Goal: Task Accomplishment & Management: Manage account settings

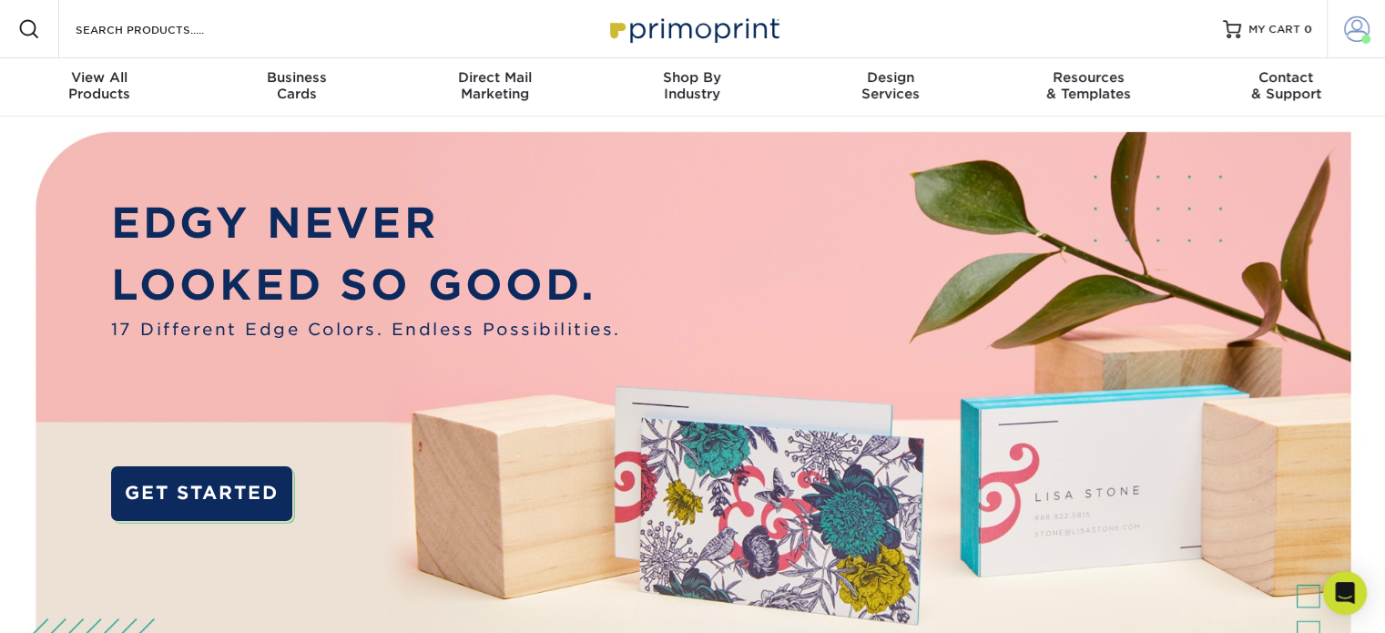
click at [1370, 34] on link "Account" at bounding box center [1356, 29] width 58 height 58
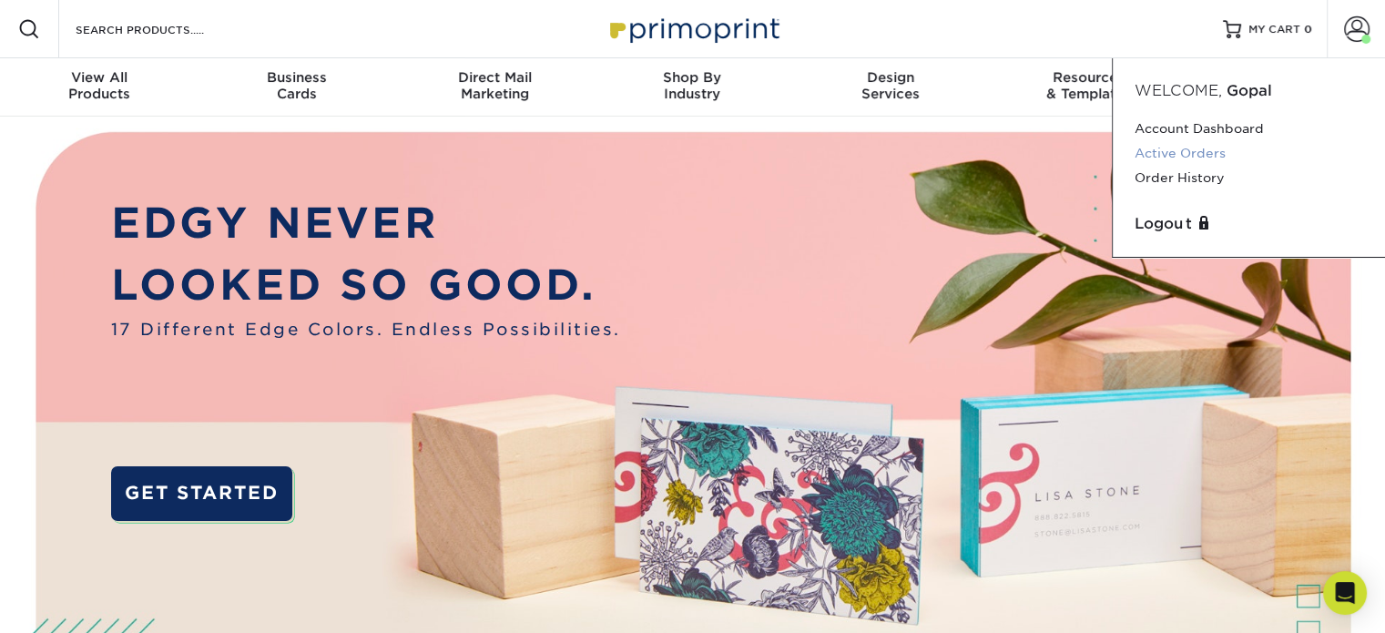
click at [1161, 145] on link "Active Orders" at bounding box center [1249, 153] width 229 height 25
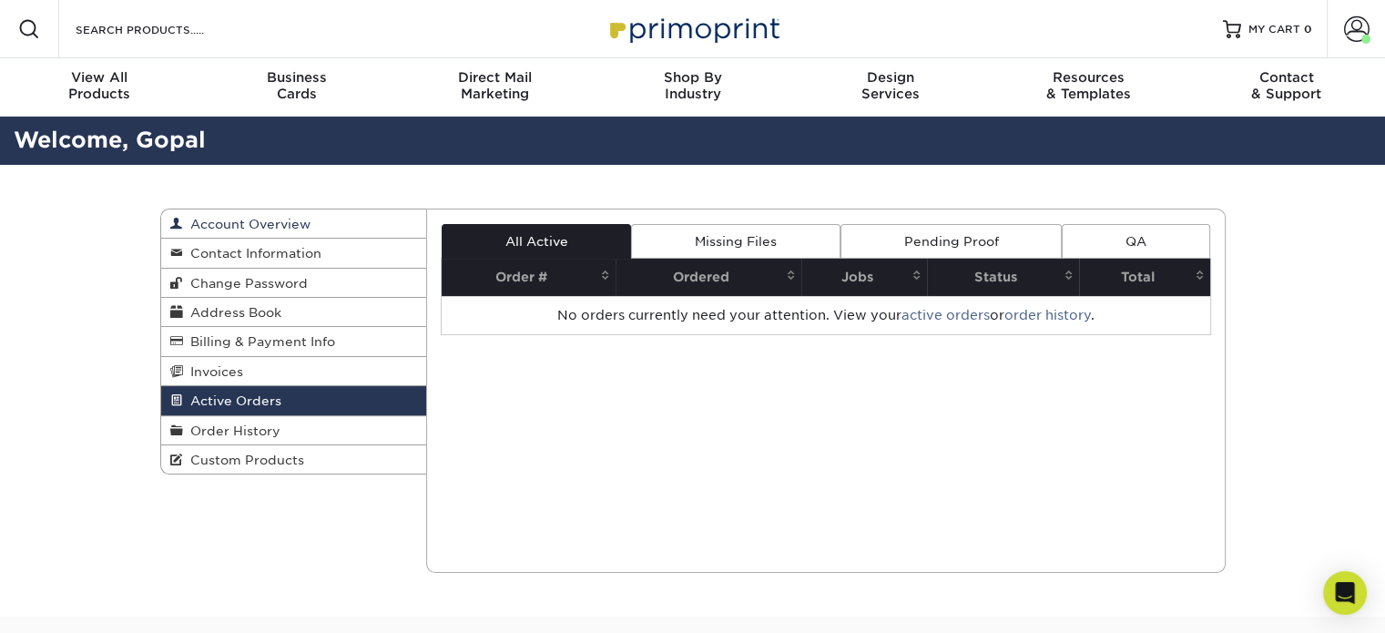
click at [268, 224] on span "Account Overview" at bounding box center [246, 224] width 127 height 15
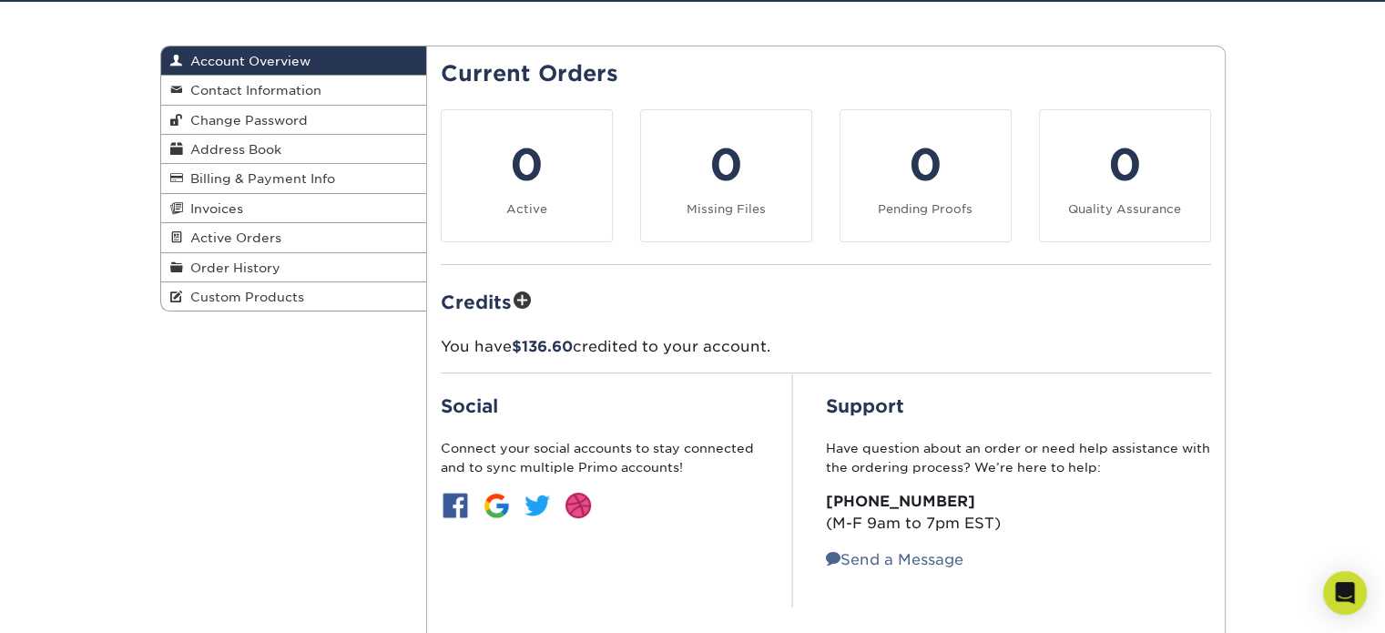
scroll to position [182, 0]
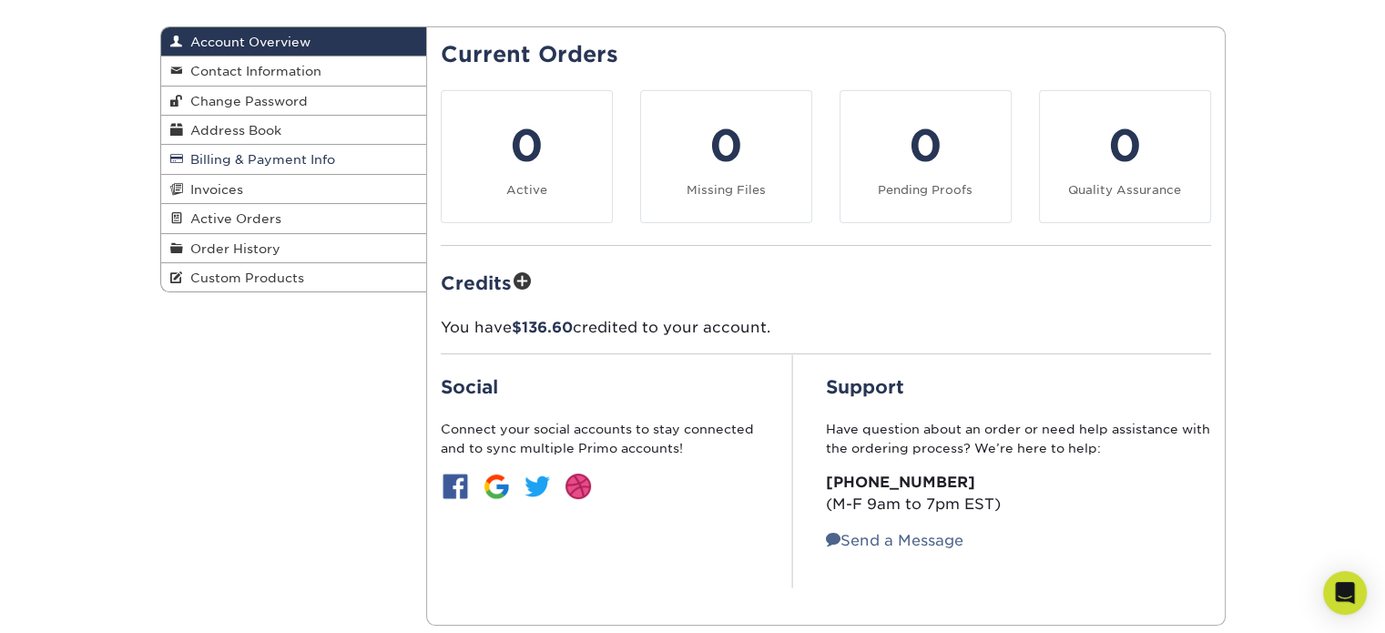
click at [249, 153] on span "Billing & Payment Info" at bounding box center [259, 159] width 152 height 15
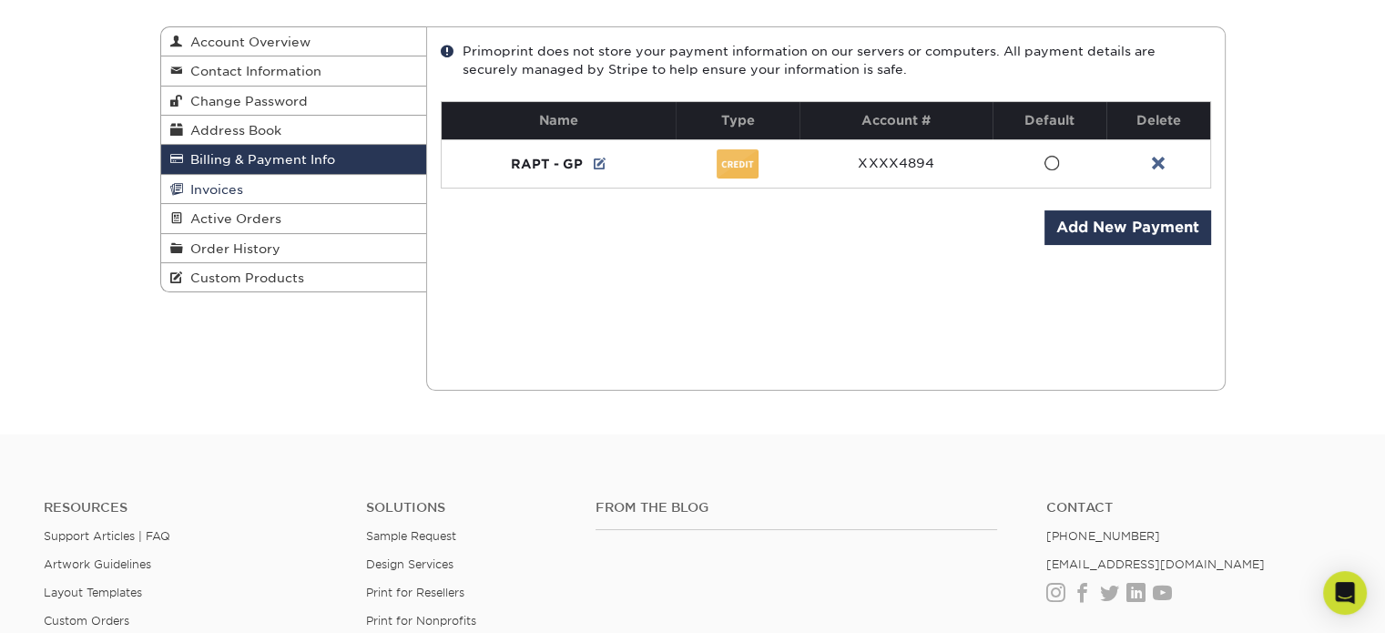
click at [232, 196] on span "Invoices" at bounding box center [213, 189] width 60 height 15
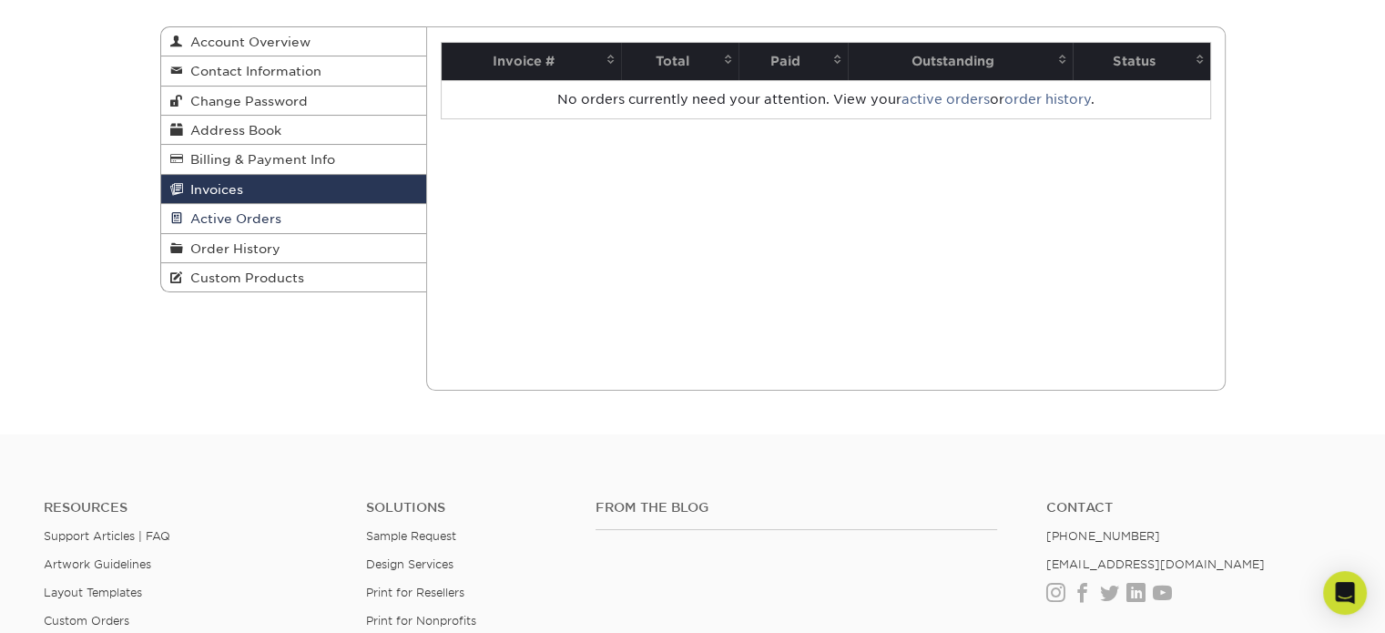
click at [227, 215] on span "Active Orders" at bounding box center [232, 218] width 98 height 15
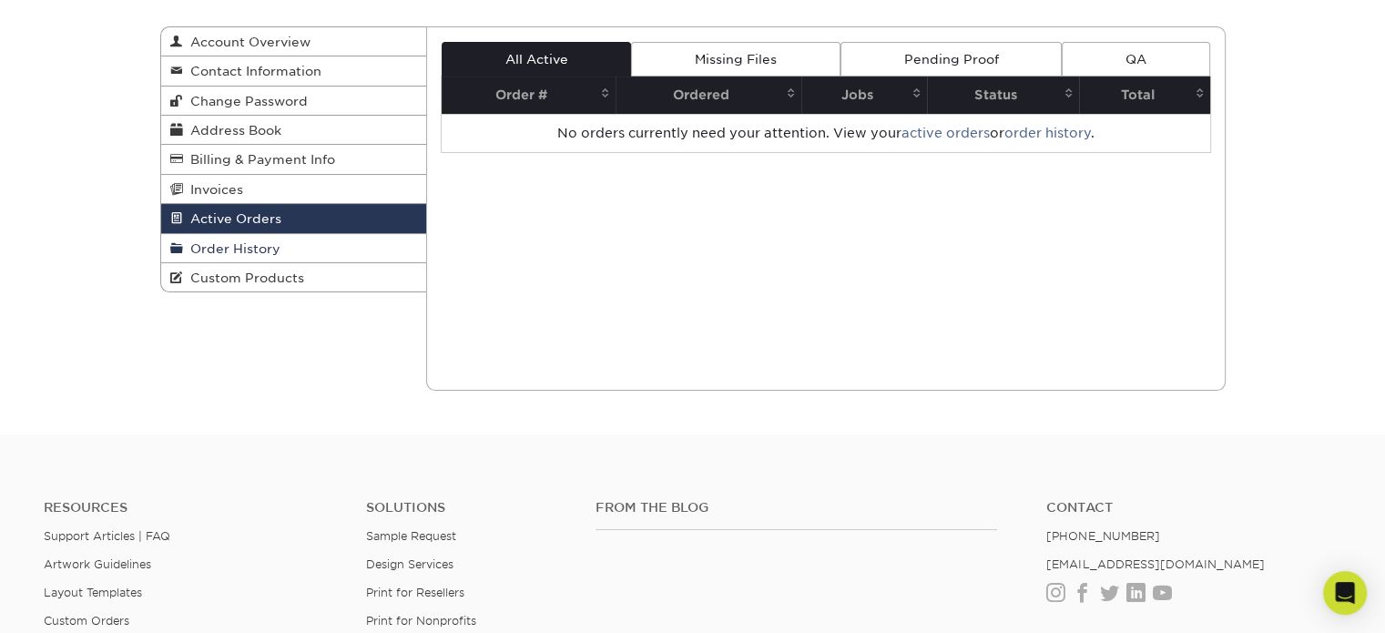
click at [233, 256] on span "Order History" at bounding box center [231, 248] width 97 height 15
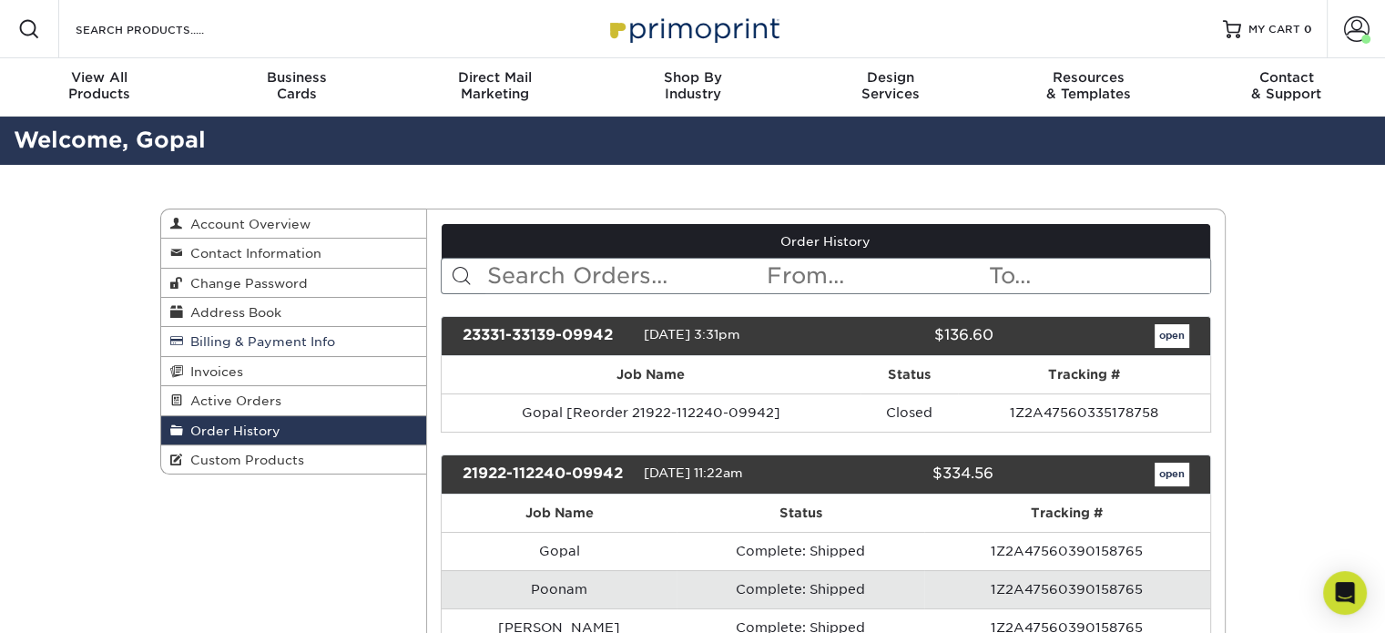
click at [273, 341] on span "Billing & Payment Info" at bounding box center [259, 341] width 152 height 15
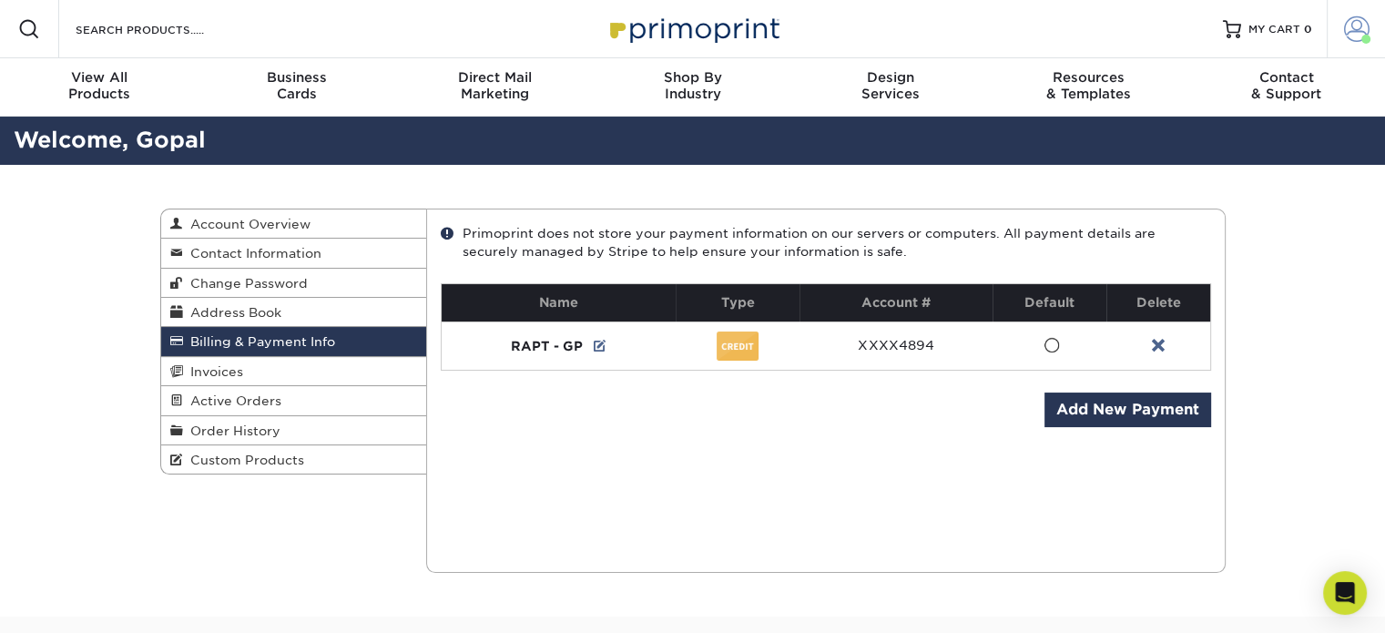
click at [1362, 39] on span at bounding box center [1365, 39] width 9 height 9
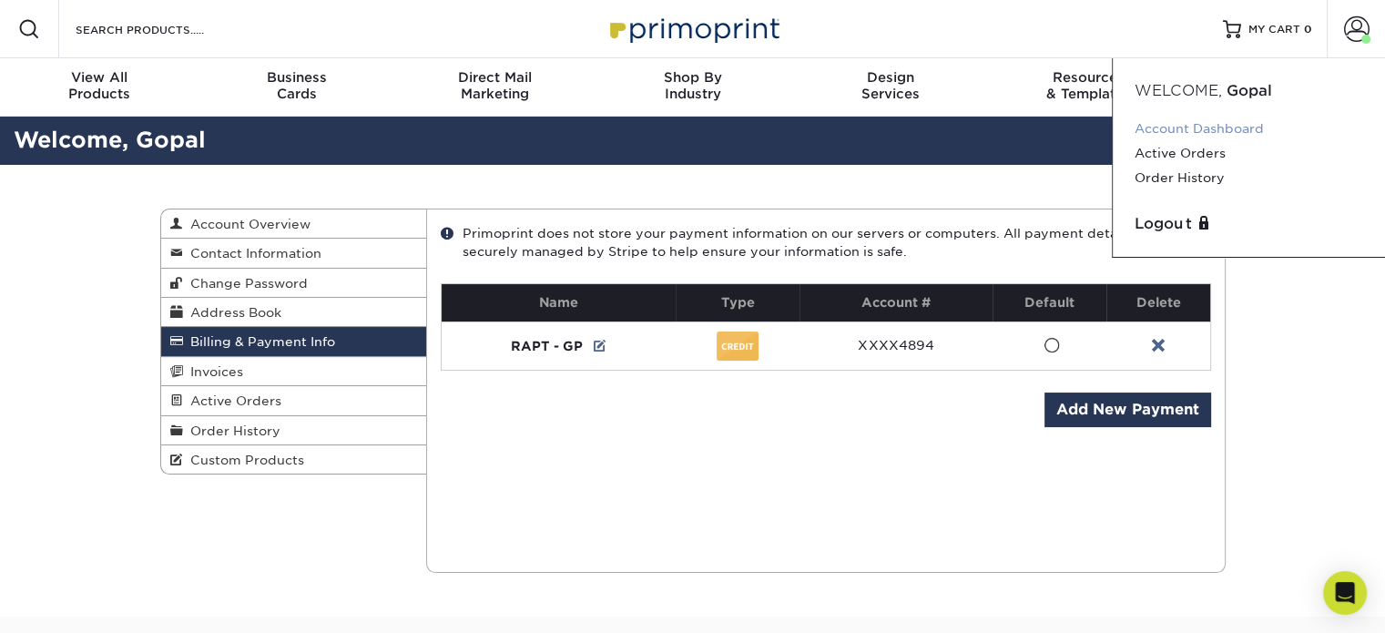
click at [1171, 127] on link "Account Dashboard" at bounding box center [1249, 129] width 229 height 25
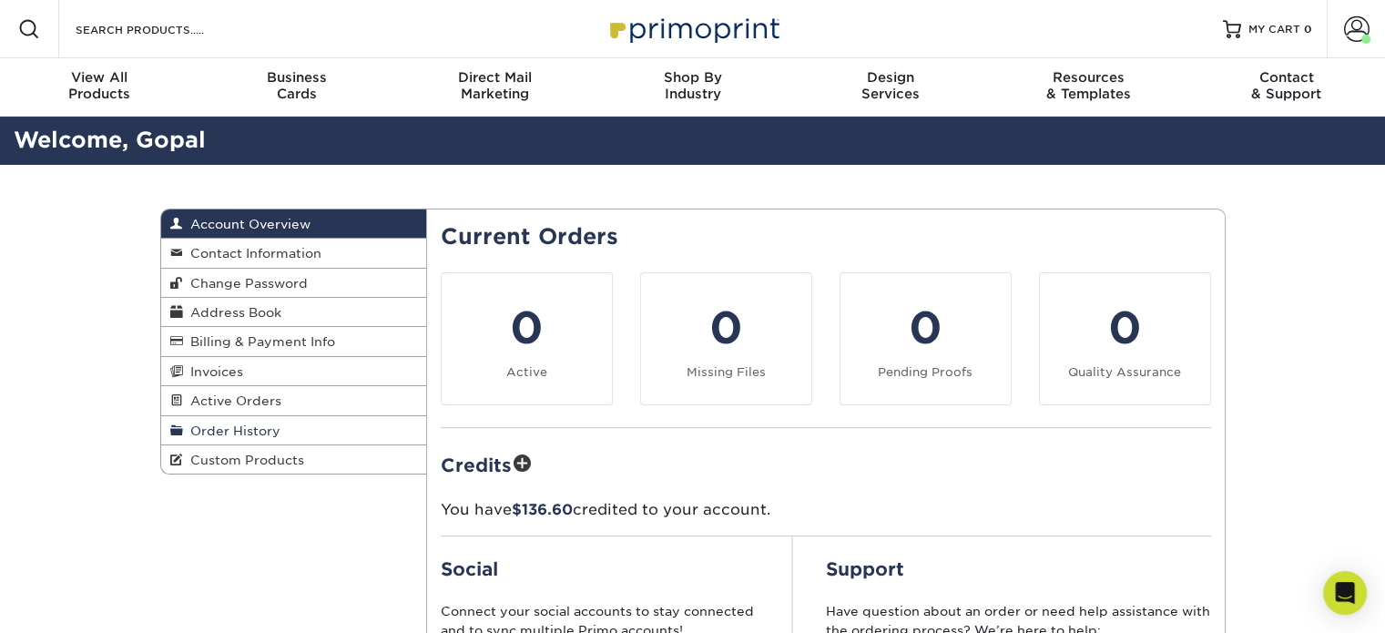
click at [226, 425] on span "Order History" at bounding box center [231, 430] width 97 height 15
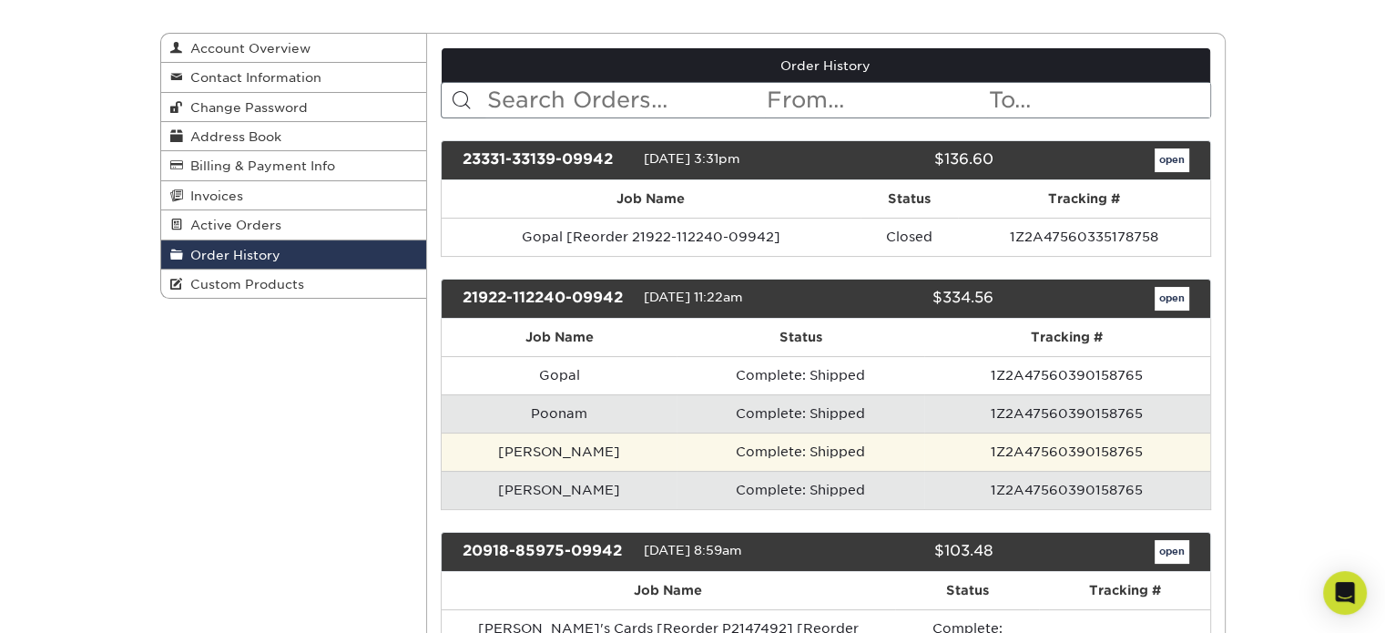
scroll to position [182, 0]
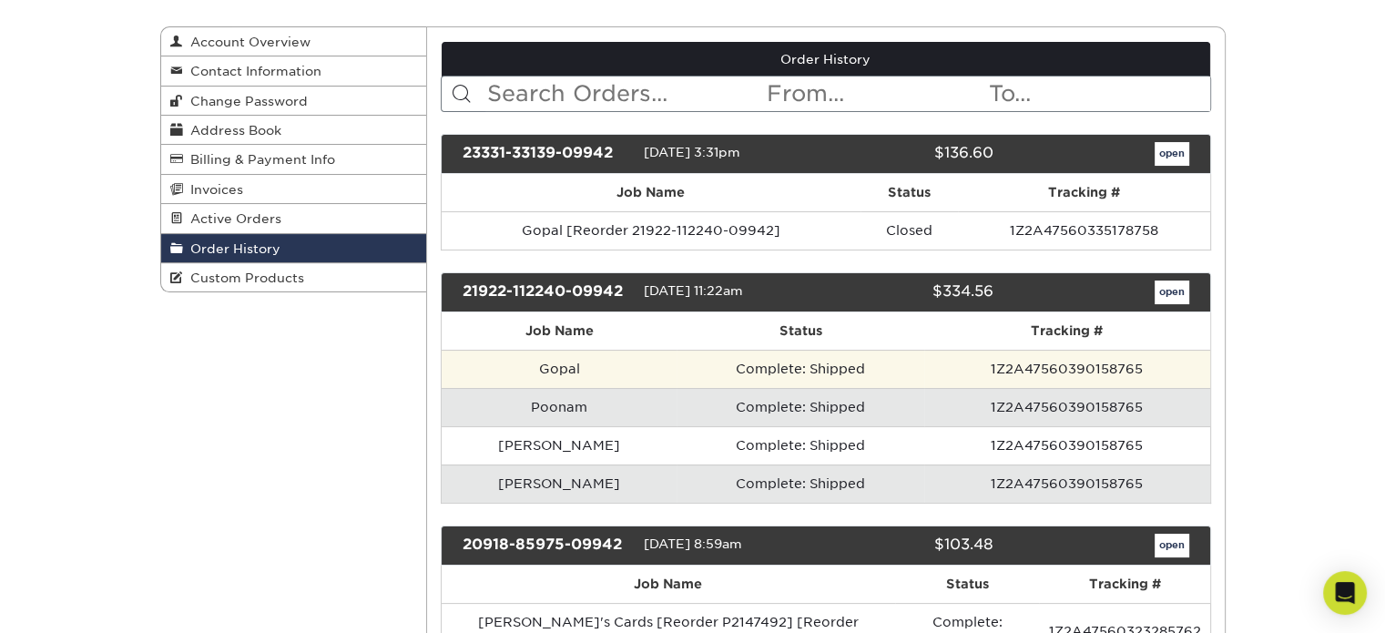
click at [747, 376] on td "Complete: Shipped" at bounding box center [801, 369] width 248 height 38
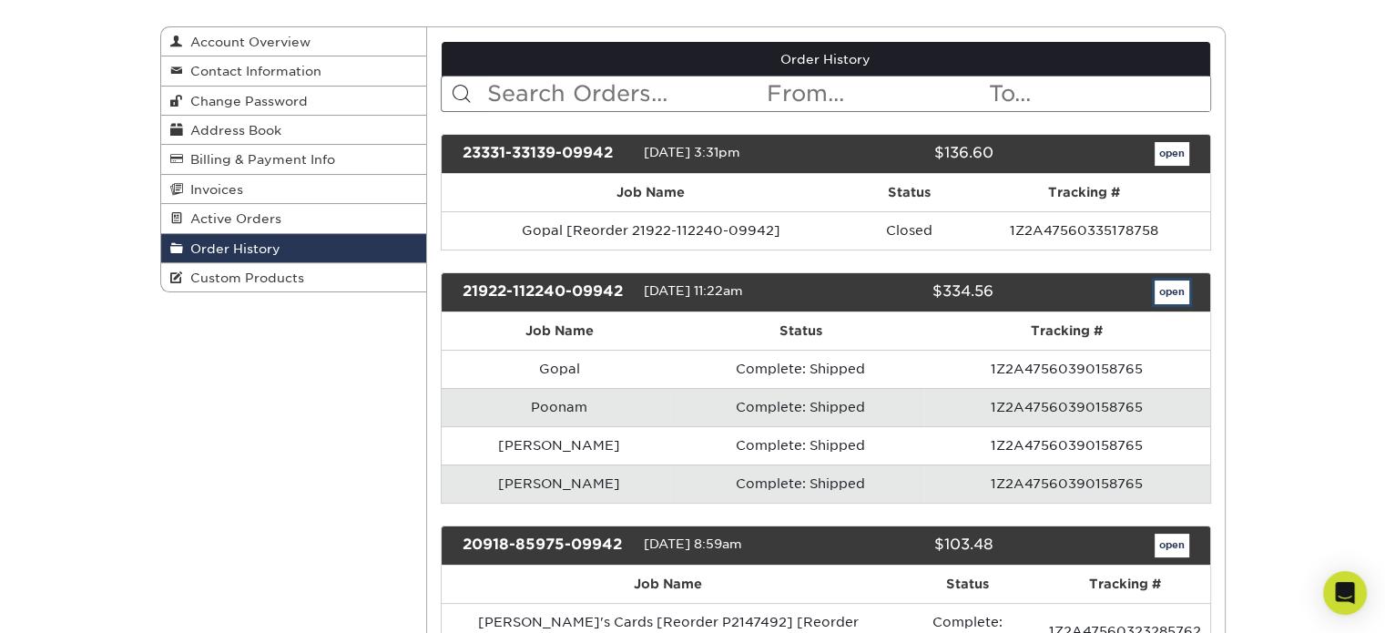
click at [1176, 292] on link "open" at bounding box center [1172, 292] width 35 height 24
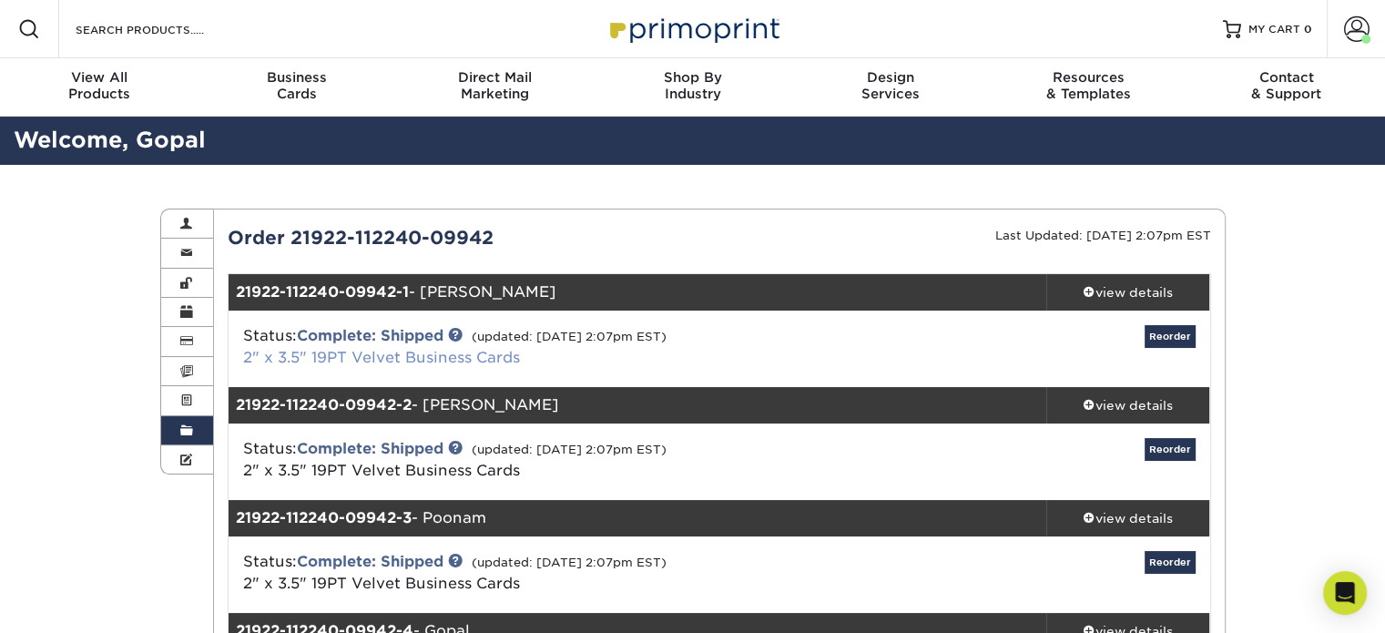
click at [351, 356] on link "2" x 3.5" 19PT Velvet Business Cards" at bounding box center [381, 357] width 277 height 17
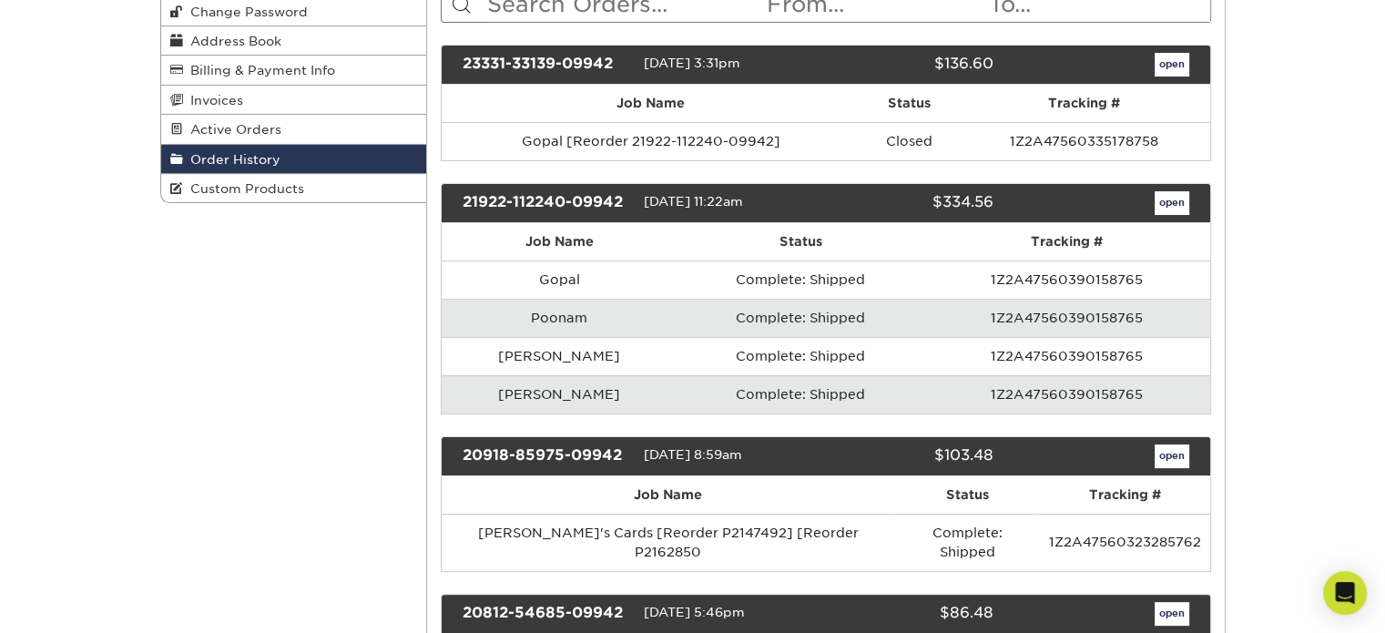
scroll to position [273, 0]
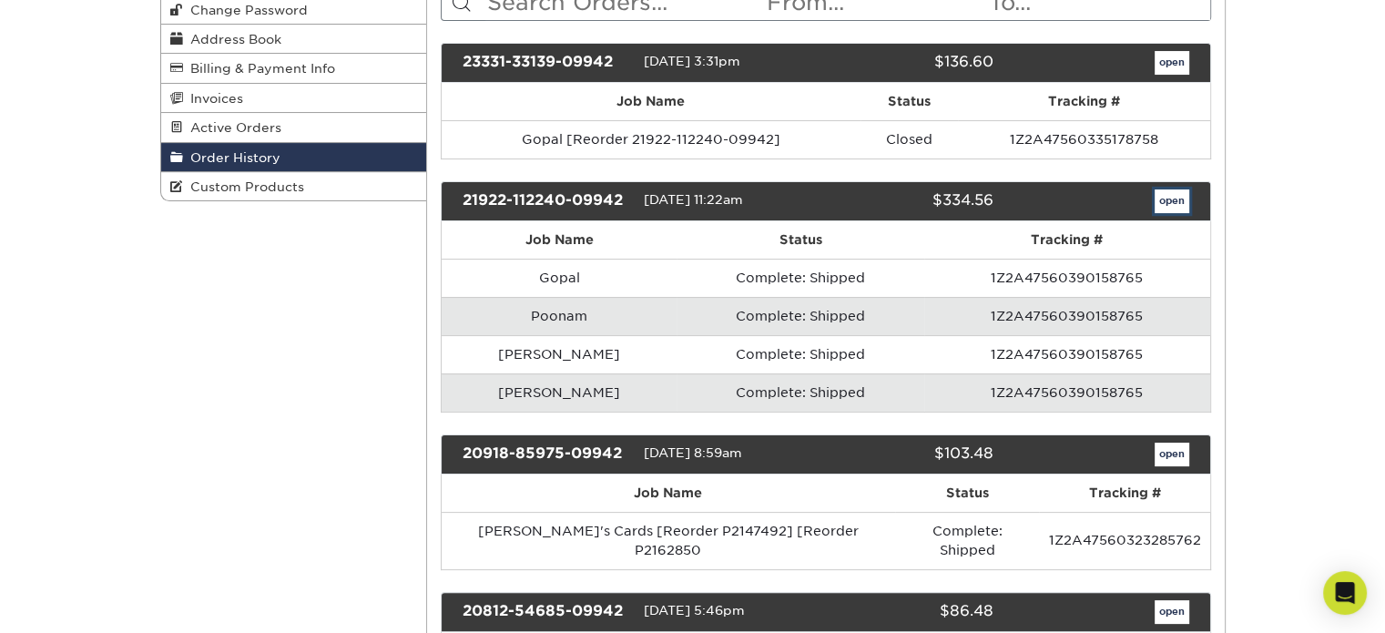
click at [1177, 202] on link "open" at bounding box center [1172, 201] width 35 height 24
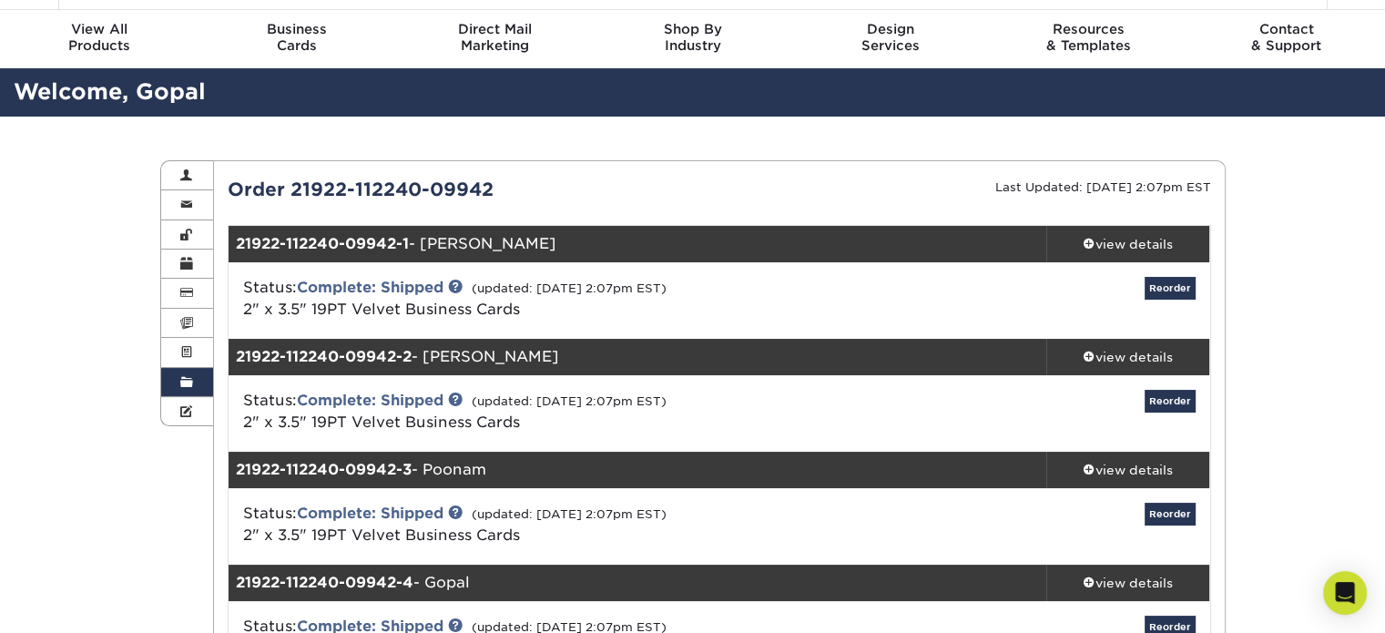
scroll to position [91, 0]
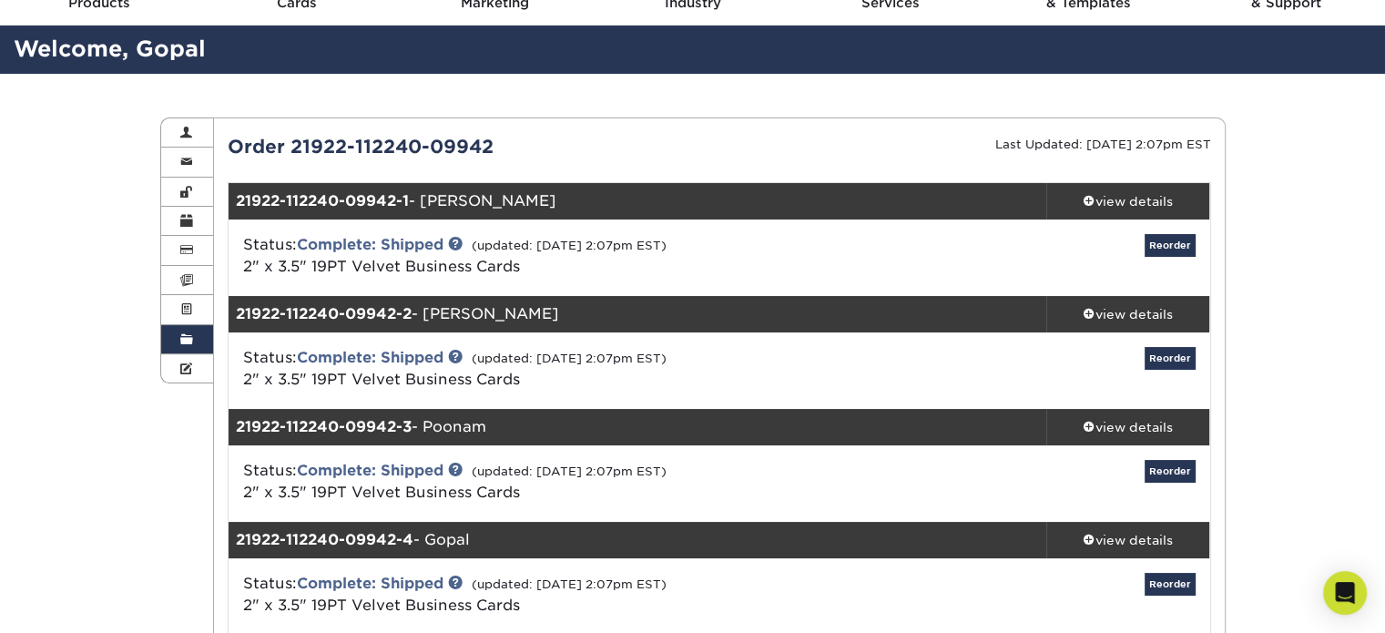
click at [473, 71] on div "Welcome, Gopal" at bounding box center [692, 49] width 1385 height 48
